Goal: Task Accomplishment & Management: Manage account settings

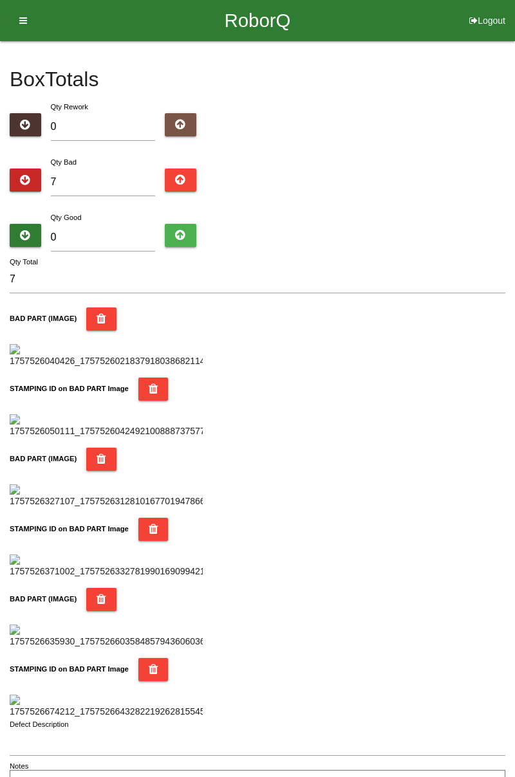
type input "7"
type input "14"
type input "76"
type input "83"
type input "7"
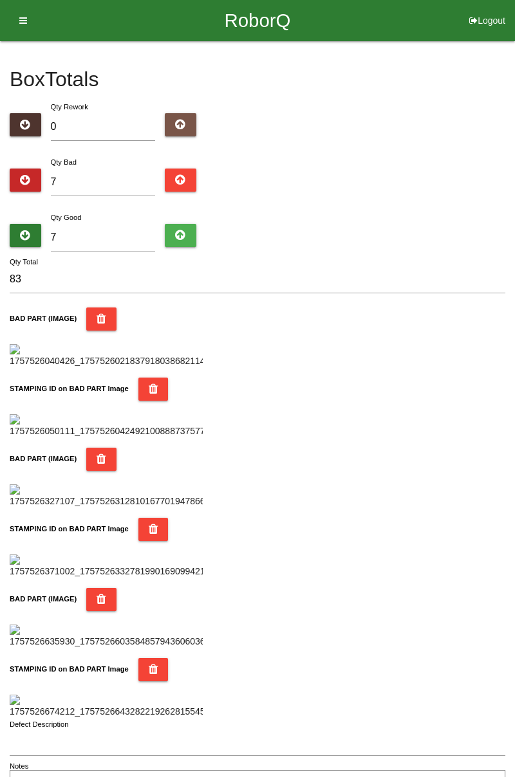
type input "14"
type input "77"
type input "84"
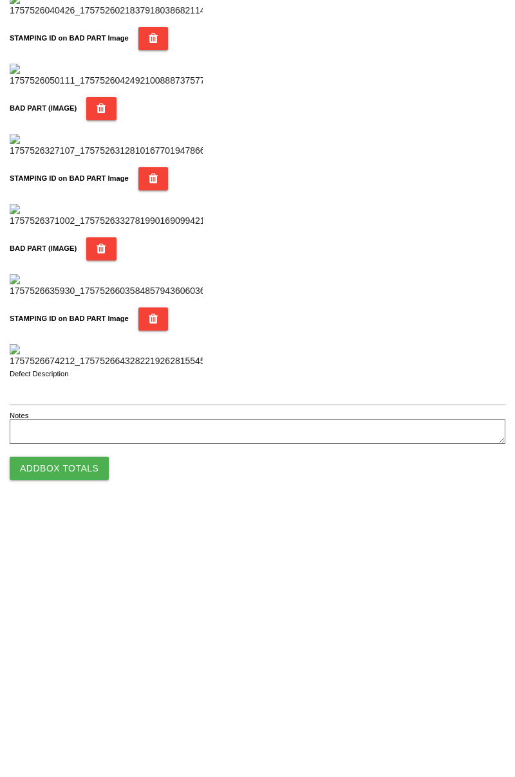
type input "77"
click at [91, 733] on button "Add Box Totals" at bounding box center [59, 733] width 99 height 23
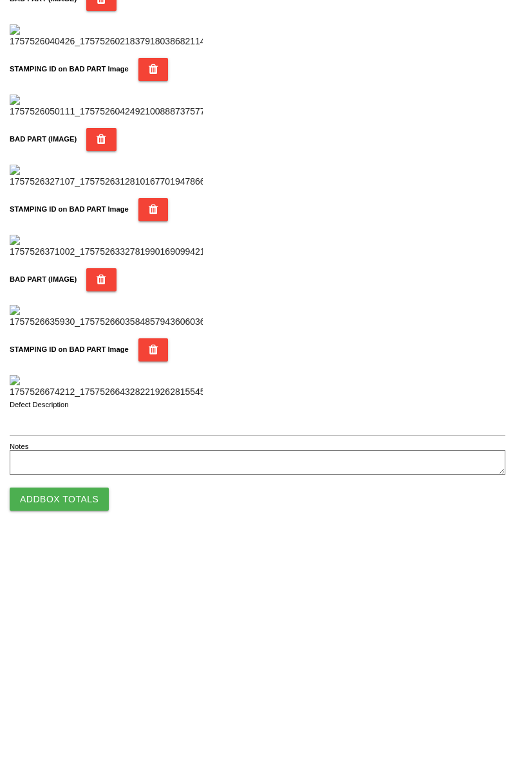
scroll to position [1127, 0]
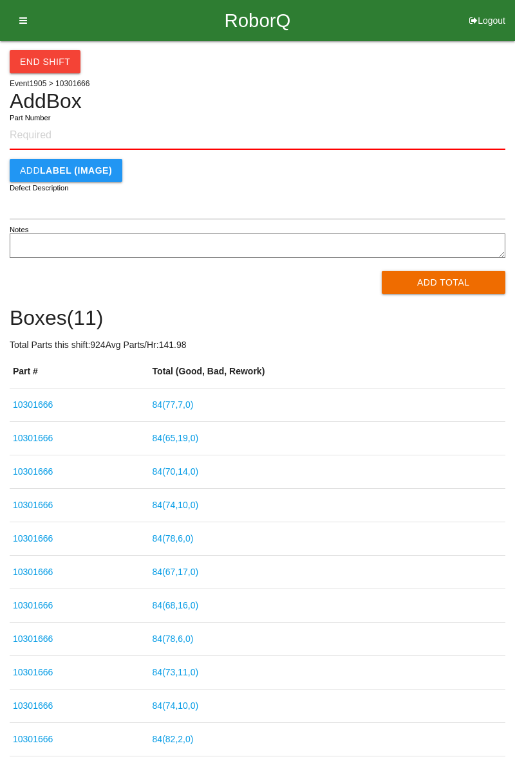
click at [64, 140] on input "Part Number" at bounding box center [257, 136] width 495 height 28
type input "10301666"
click at [452, 282] on button "Add Total" at bounding box center [444, 282] width 124 height 23
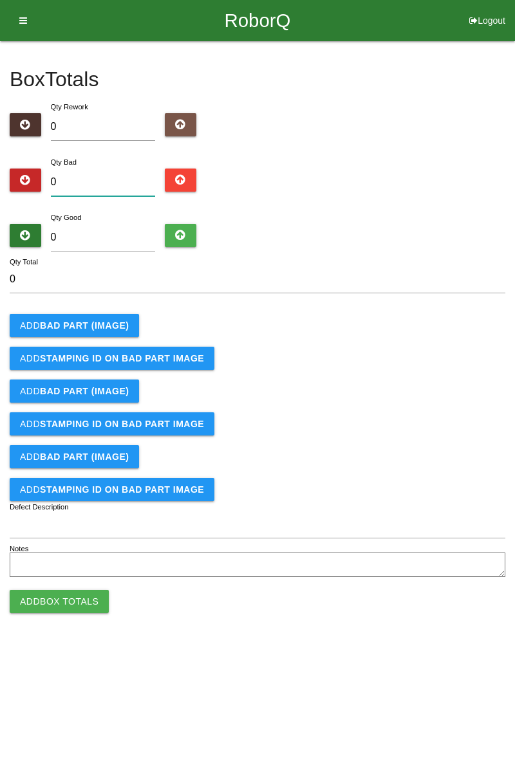
click at [113, 180] on input "0" at bounding box center [103, 183] width 105 height 28
type input "1"
click at [111, 318] on button "Add BAD PART (IMAGE)" at bounding box center [74, 325] width 129 height 23
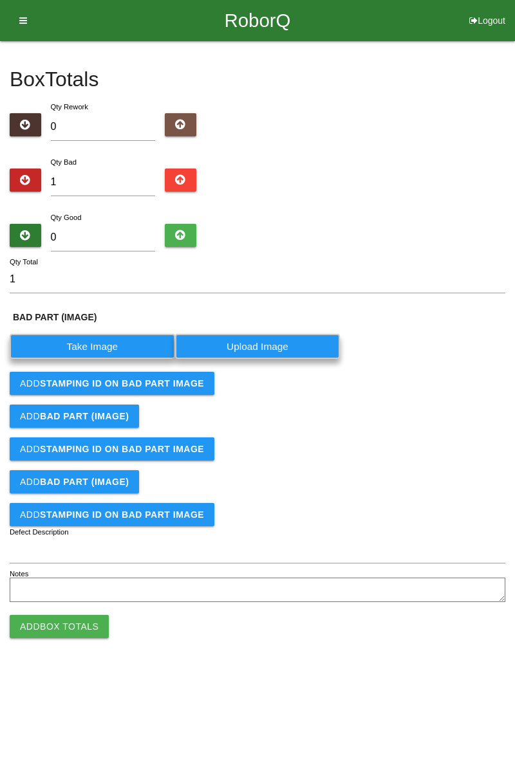
click at [107, 346] on label "Take Image" at bounding box center [92, 346] width 165 height 25
click at [0, 0] on \(IMAGE\) "Take Image" at bounding box center [0, 0] width 0 height 0
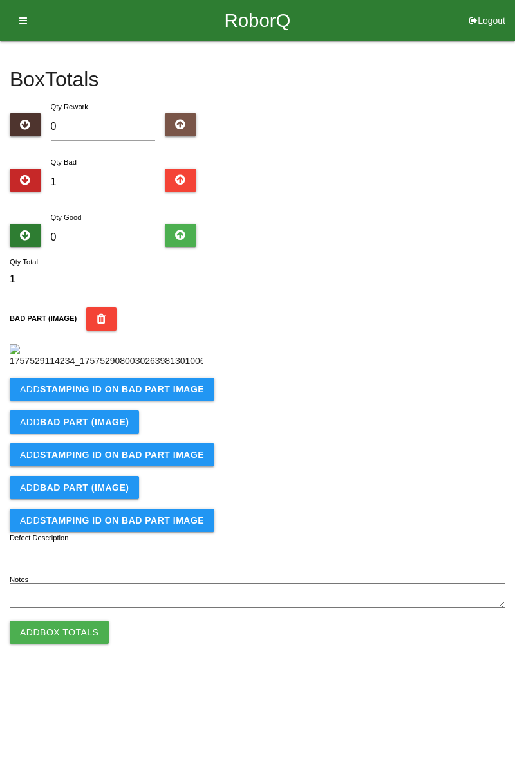
click at [158, 394] on b "STAMPING ID on BAD PART Image" at bounding box center [122, 389] width 164 height 10
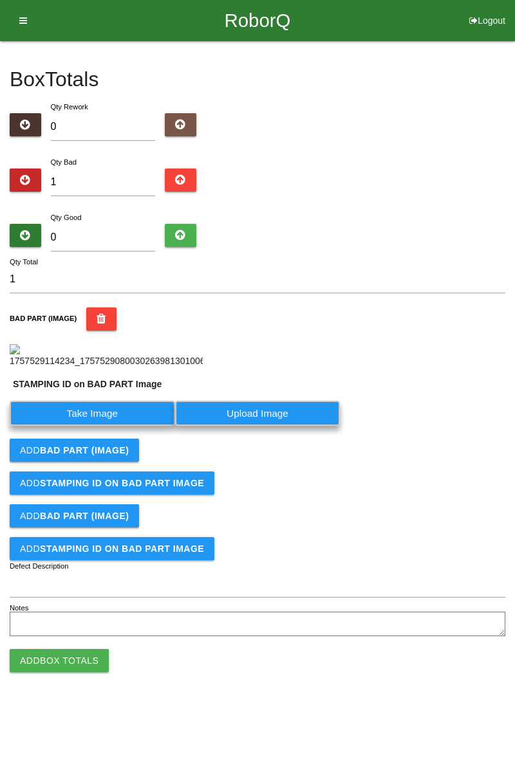
click at [129, 426] on label "Take Image" at bounding box center [92, 413] width 165 height 25
click at [0, 0] on PART "Take Image" at bounding box center [0, 0] width 0 height 0
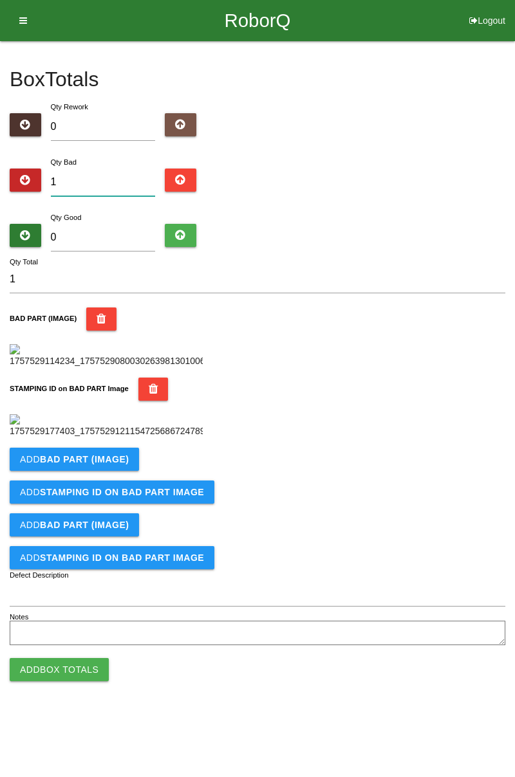
click at [124, 169] on input "1" at bounding box center [103, 183] width 105 height 28
type input "0"
type input "3"
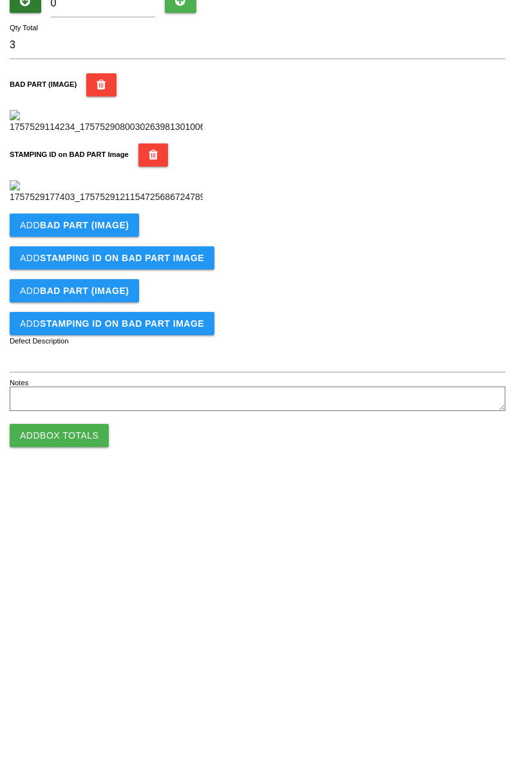
click at [124, 465] on b "BAD PART (IMAGE)" at bounding box center [84, 459] width 89 height 10
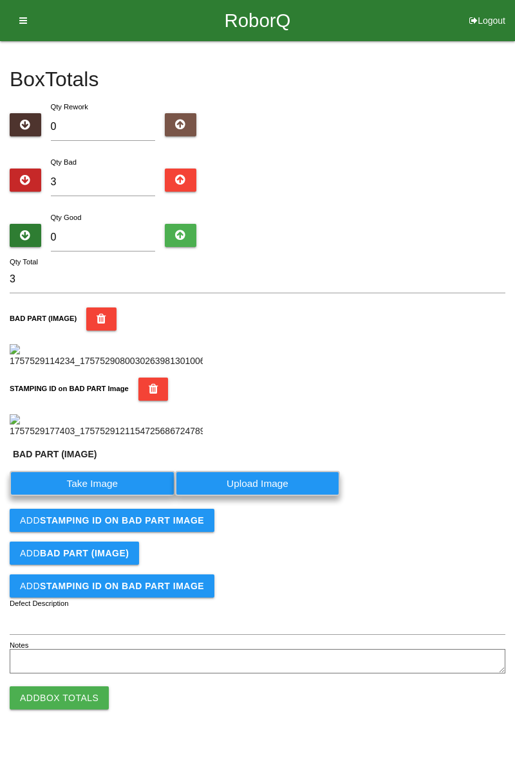
click at [127, 496] on label "Take Image" at bounding box center [92, 483] width 165 height 25
click at [0, 0] on \(IMAGE\) "Take Image" at bounding box center [0, 0] width 0 height 0
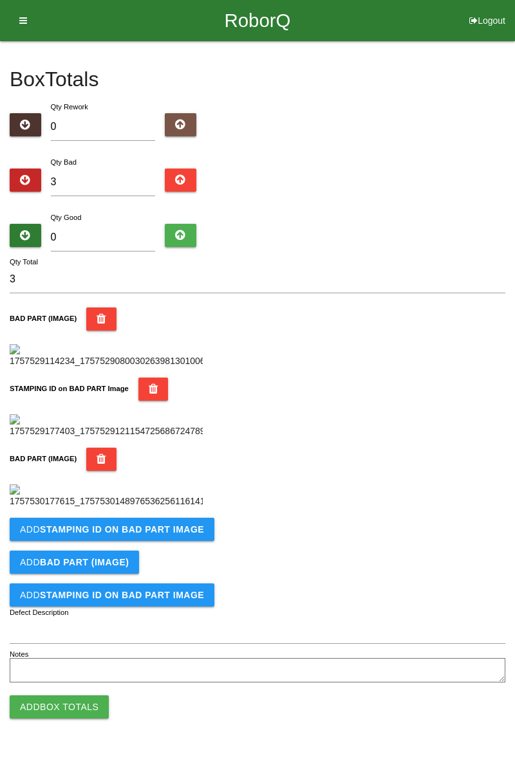
scroll to position [494, 0]
click at [193, 535] on b "STAMPING ID on BAD PART Image" at bounding box center [122, 529] width 164 height 10
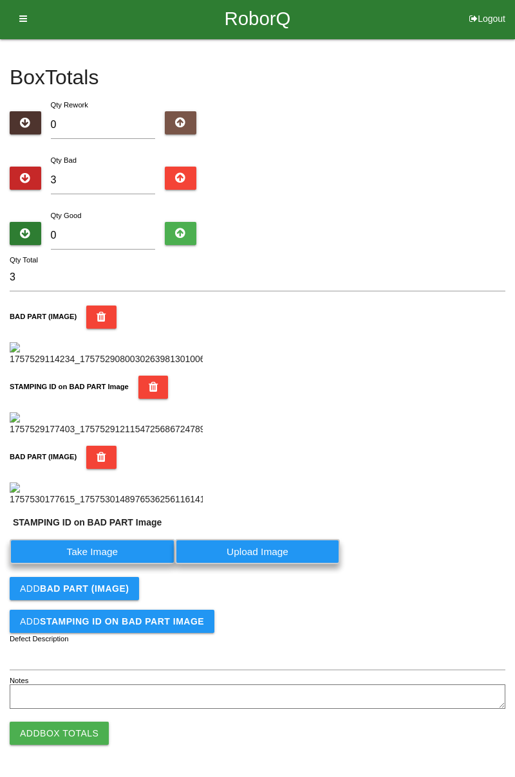
click at [136, 564] on label "Take Image" at bounding box center [92, 551] width 165 height 25
click at [0, 0] on PART "Take Image" at bounding box center [0, 0] width 0 height 0
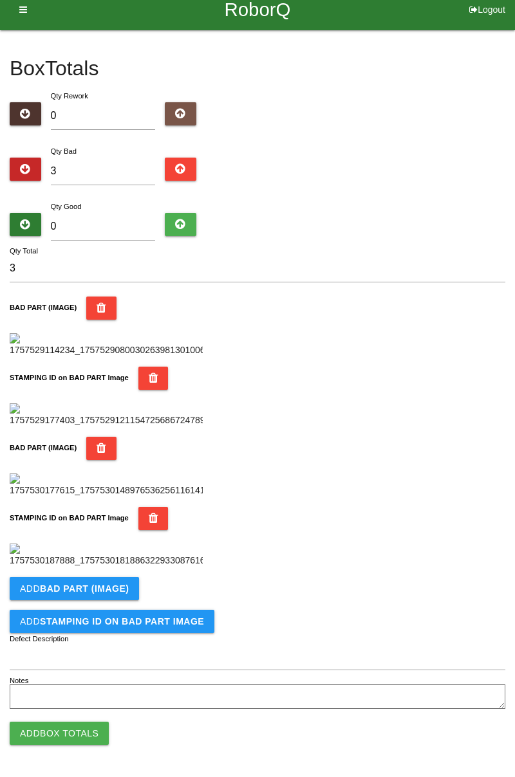
scroll to position [705, 0]
click at [113, 593] on b "BAD PART (IMAGE)" at bounding box center [84, 589] width 89 height 10
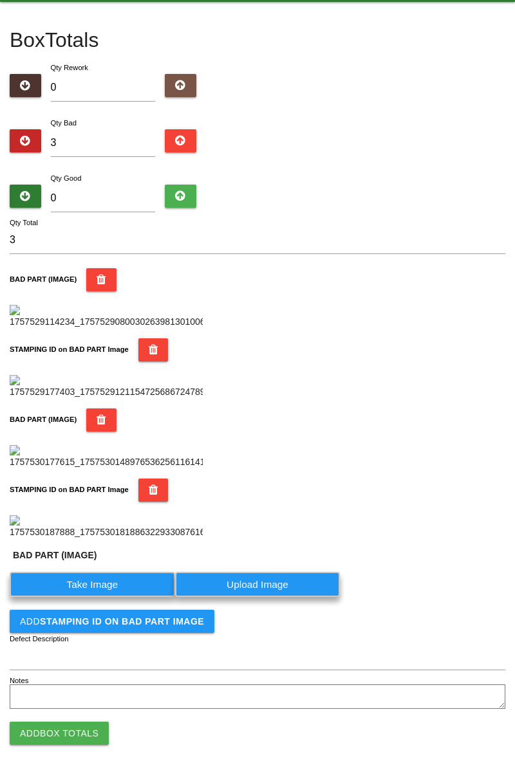
click at [116, 597] on label "Take Image" at bounding box center [92, 584] width 165 height 25
click at [0, 0] on \(IMAGE\) "Take Image" at bounding box center [0, 0] width 0 height 0
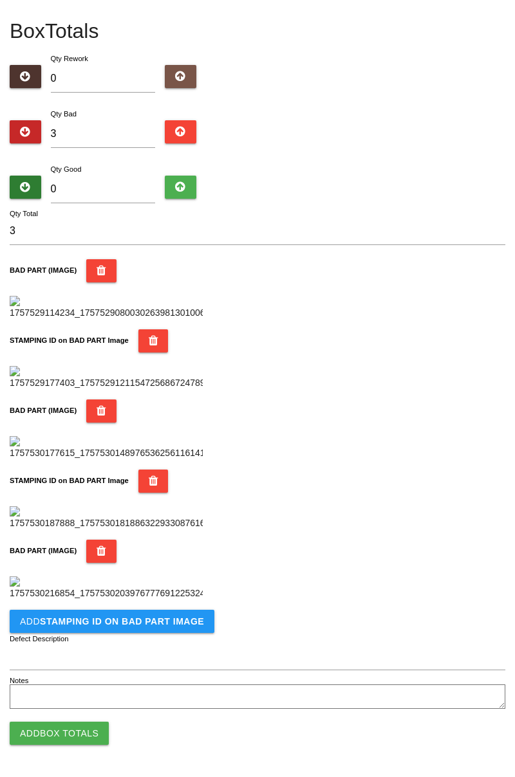
scroll to position [916, 0]
click at [168, 629] on button "Add STAMPING ID on BAD PART Image" at bounding box center [112, 621] width 205 height 23
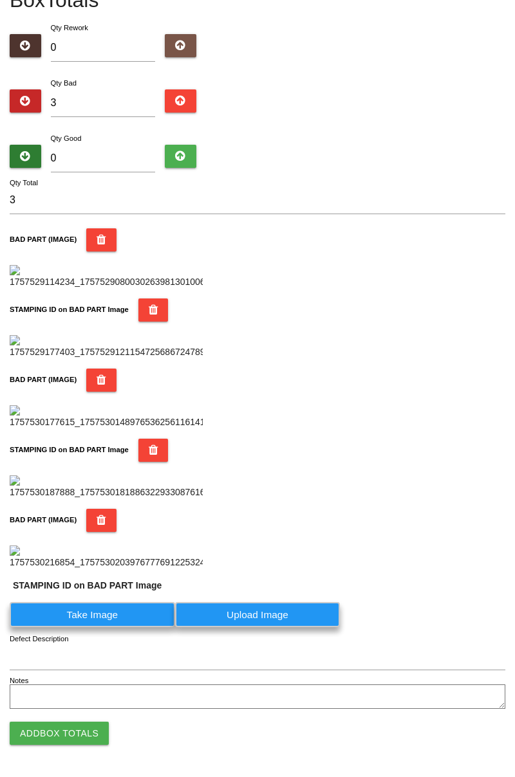
click at [138, 627] on label "Take Image" at bounding box center [92, 614] width 165 height 25
click at [0, 0] on PART "Take Image" at bounding box center [0, 0] width 0 height 0
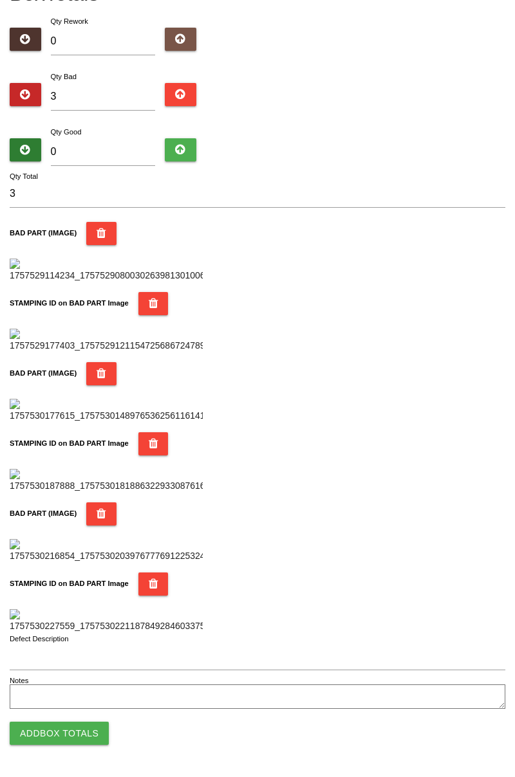
scroll to position [0, 0]
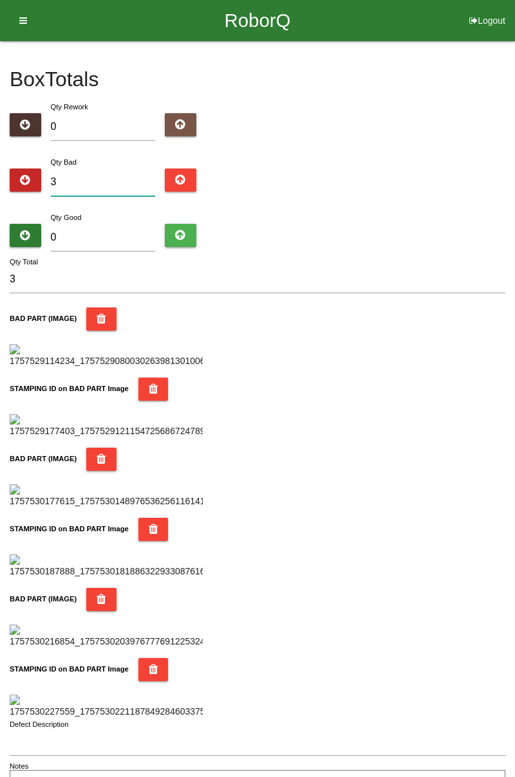
click at [122, 183] on input "3" at bounding box center [103, 183] width 105 height 28
click at [513, 180] on div "Box Totals Translate Weight Weight unit: Rework Weight Bad Weight Good Weight 0…" at bounding box center [257, 419] width 515 height 757
click at [103, 179] on input "3" at bounding box center [103, 183] width 105 height 28
type input "0"
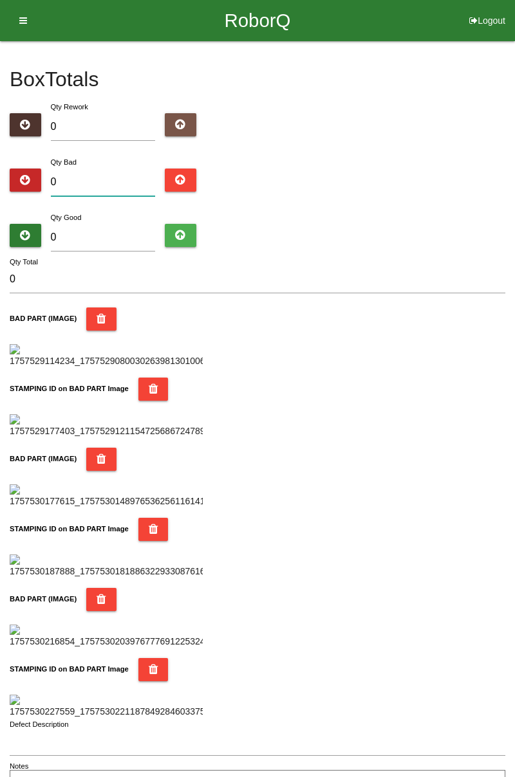
type input "8"
click at [484, 10] on button "Logout" at bounding box center [486, 5] width 55 height 10
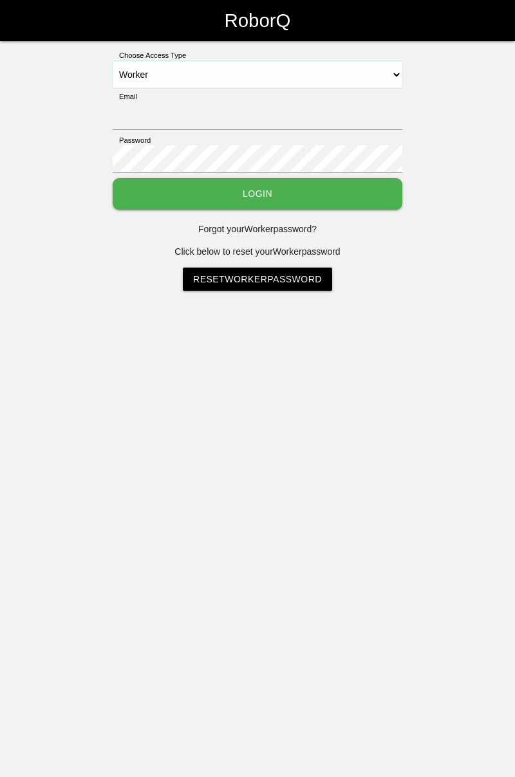
click at [234, 87] on select "Select Access Type Admin Customer Supervisor Worker" at bounding box center [258, 74] width 290 height 27
click at [113, 61] on select "Select Access Type Admin Customer Supervisor Worker" at bounding box center [258, 74] width 290 height 27
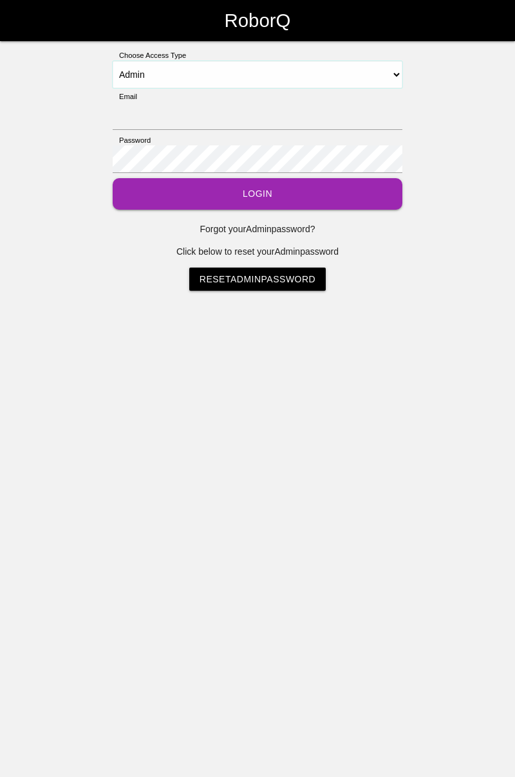
click at [400, 73] on select "Select Access Type Admin Customer Supervisor Worker" at bounding box center [258, 74] width 290 height 27
select select "Worker"
click at [113, 61] on select "Select Access Type Admin Customer Supervisor Worker" at bounding box center [258, 74] width 290 height 27
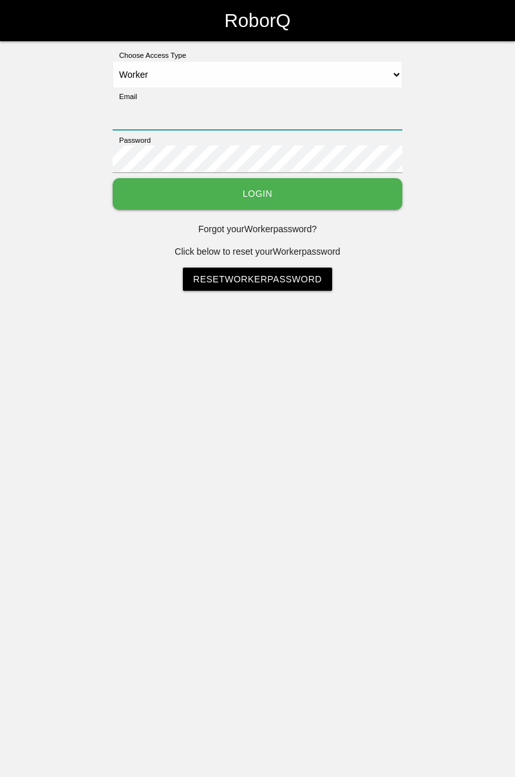
click at [299, 110] on input "Email" at bounding box center [258, 116] width 290 height 28
type input "cedric.prestigeqrt@gmail.com"
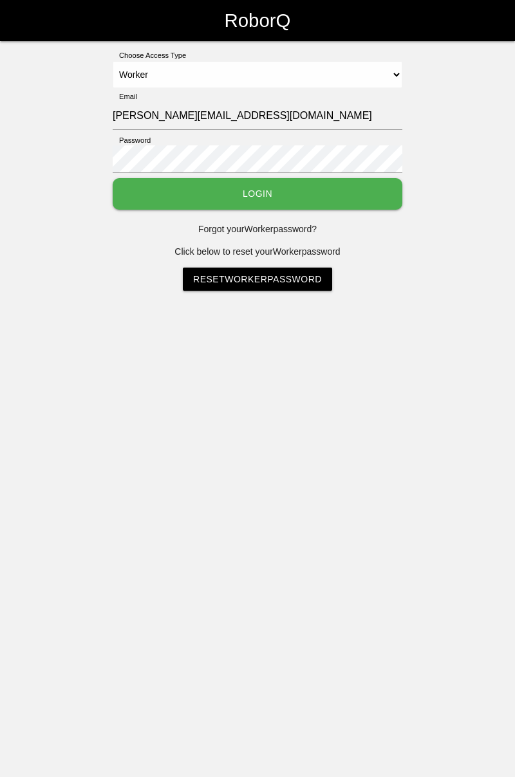
click at [305, 186] on button "Login" at bounding box center [258, 194] width 290 height 32
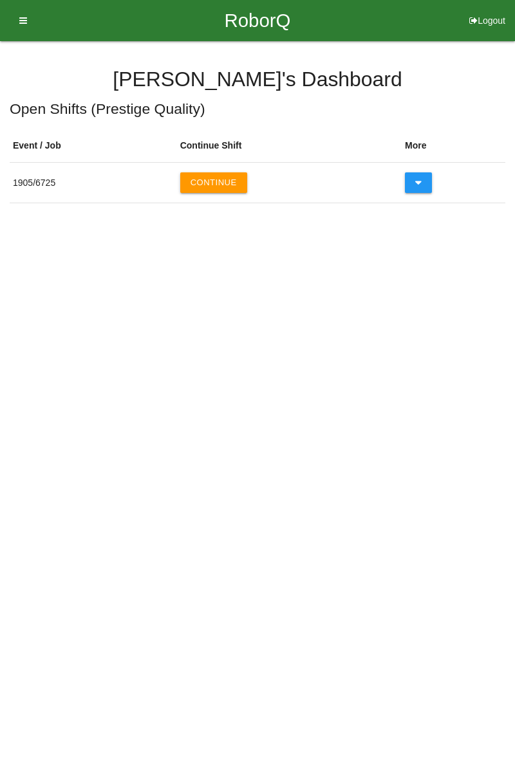
click at [225, 174] on button "Continue" at bounding box center [213, 182] width 67 height 21
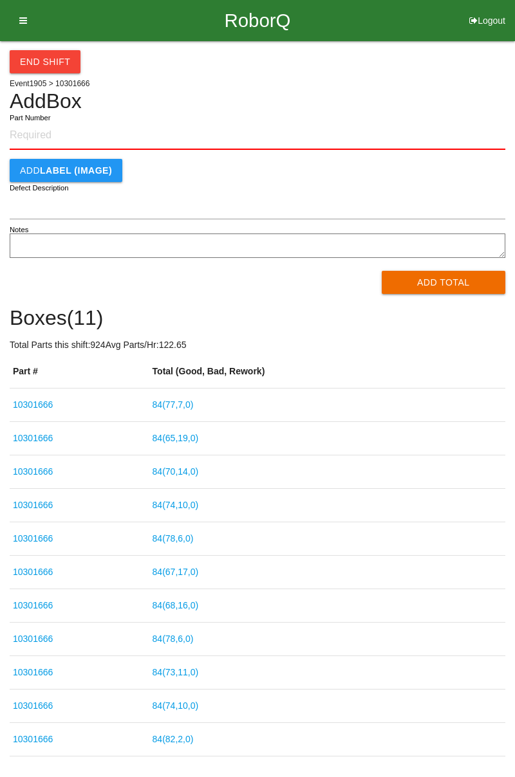
click at [57, 63] on button "End Shift" at bounding box center [45, 61] width 71 height 23
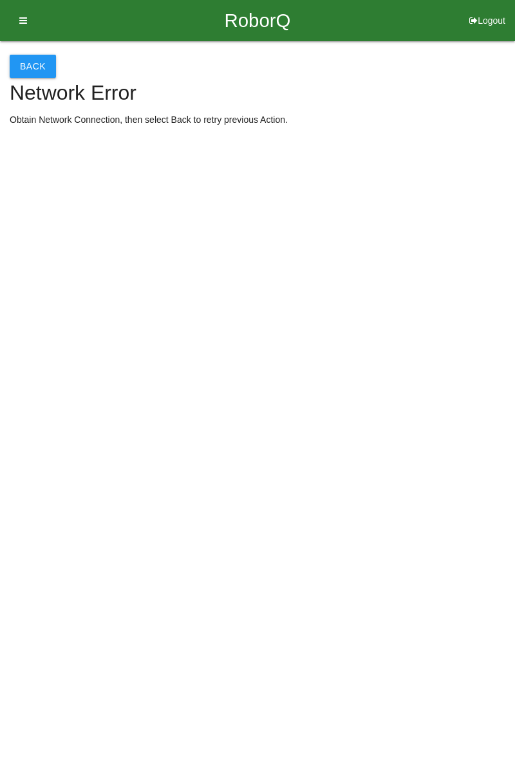
click at [39, 75] on button "Back" at bounding box center [33, 66] width 46 height 23
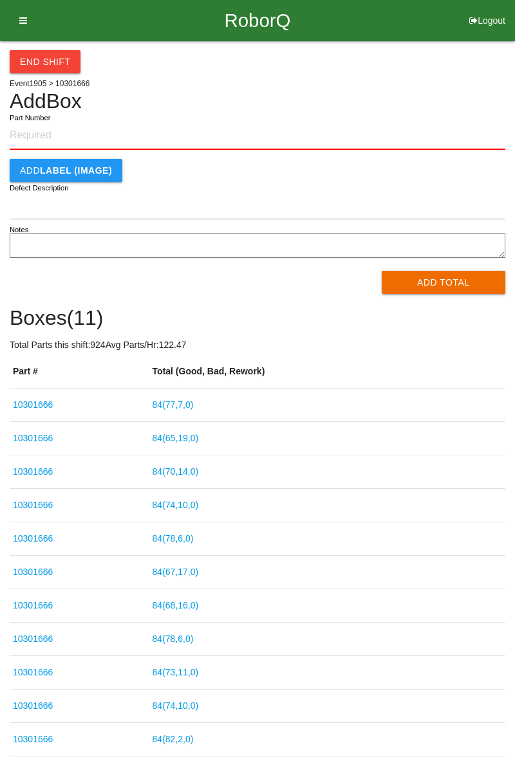
click at [59, 63] on button "End Shift" at bounding box center [45, 61] width 71 height 23
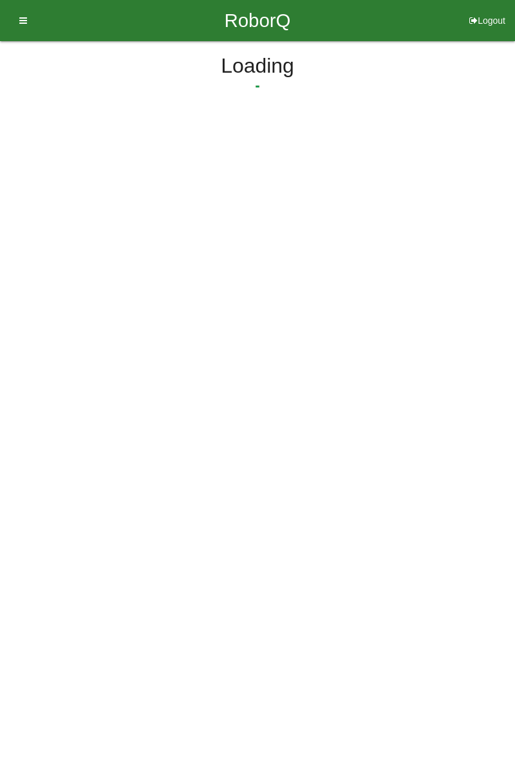
select select "3"
select select "32"
select select "2"
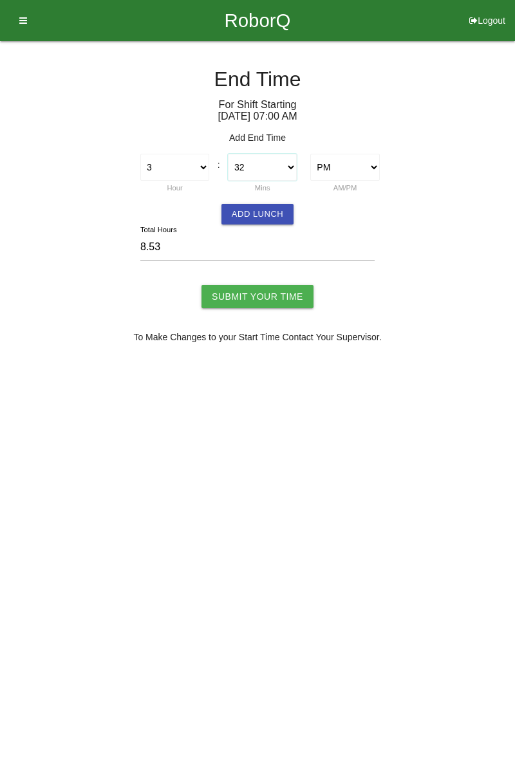
click at [290, 173] on select "00 01 02 03 04 05 06 07 08 09 10 11 12 13 14 15 16 17 18 19 20 21 22 23 24 25 2…" at bounding box center [262, 167] width 69 height 27
select select "30"
click at [228, 154] on select "00 01 02 03 04 05 06 07 08 09 10 11 12 13 14 15 16 17 18 19 20 21 22 23 24 25 2…" at bounding box center [262, 167] width 69 height 27
type input "8.50"
click at [257, 216] on button "Add Lunch" at bounding box center [257, 214] width 72 height 21
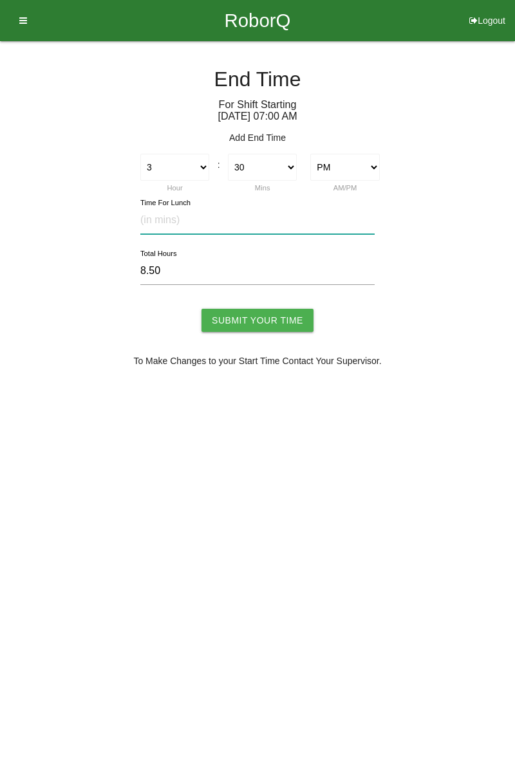
click at [180, 219] on input "text" at bounding box center [257, 221] width 234 height 28
type input "30"
type input "8.00"
click at [256, 320] on input "Submit Your Time" at bounding box center [257, 320] width 112 height 23
type input "Processing..."
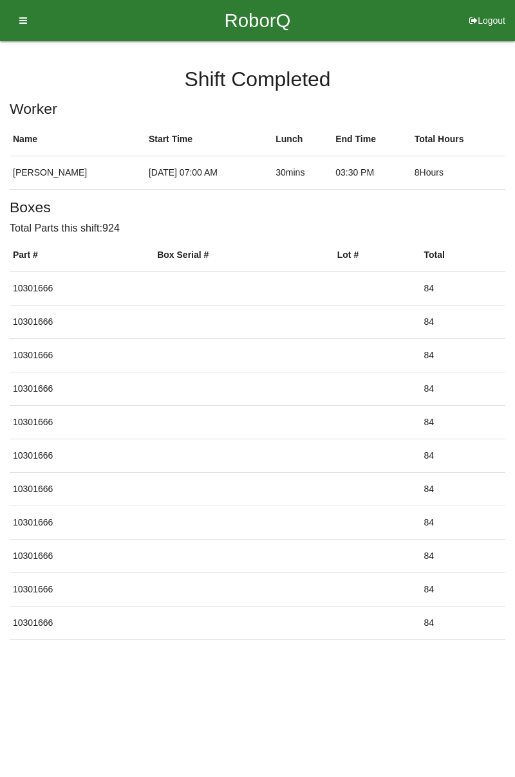
click at [487, 10] on button "Logout" at bounding box center [486, 5] width 55 height 10
select select "Worker"
